Goal: Task Accomplishment & Management: Use online tool/utility

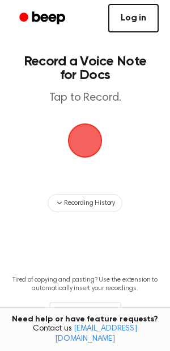
click at [136, 19] on link "Log in" at bounding box center [134, 18] width 51 height 28
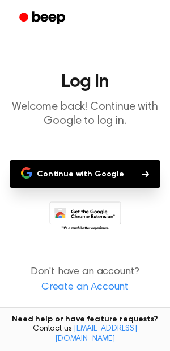
click at [76, 176] on button "Continue with Google" at bounding box center [85, 173] width 151 height 27
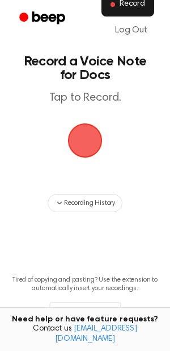
click at [121, 9] on span "Record" at bounding box center [133, 4] width 26 height 10
